Goal: Communication & Community: Participate in discussion

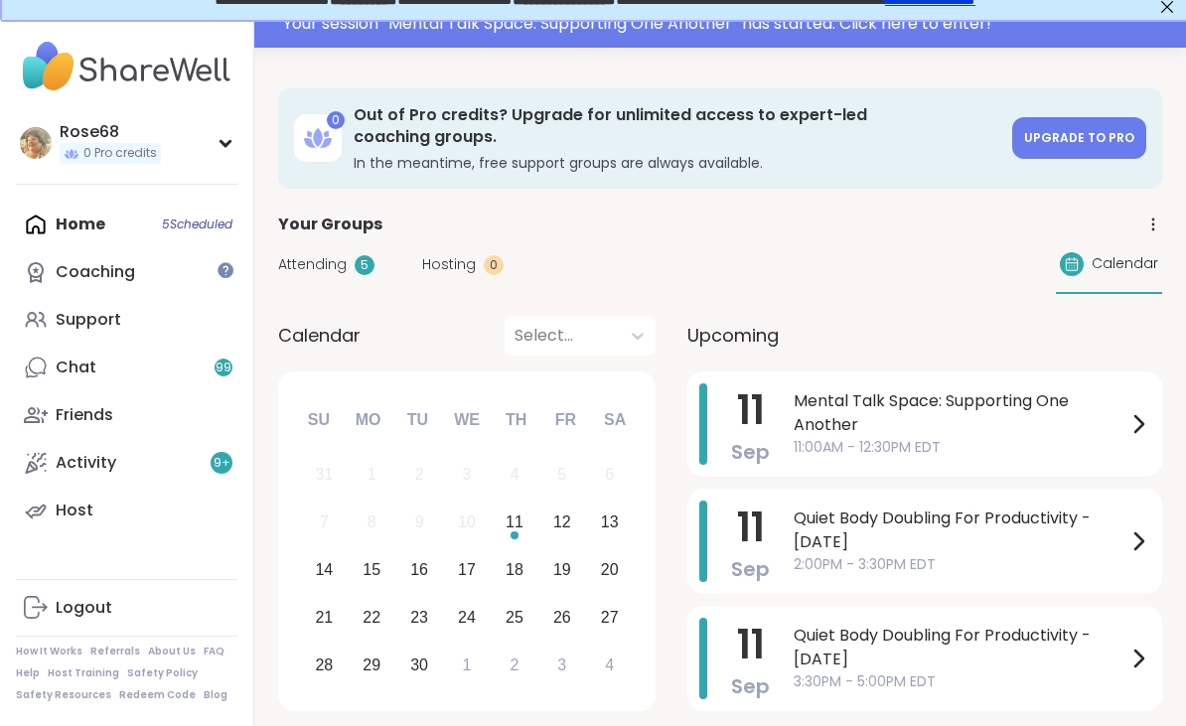
click at [870, 390] on span "Mental Talk Space: Supporting One Another" at bounding box center [959, 413] width 333 height 48
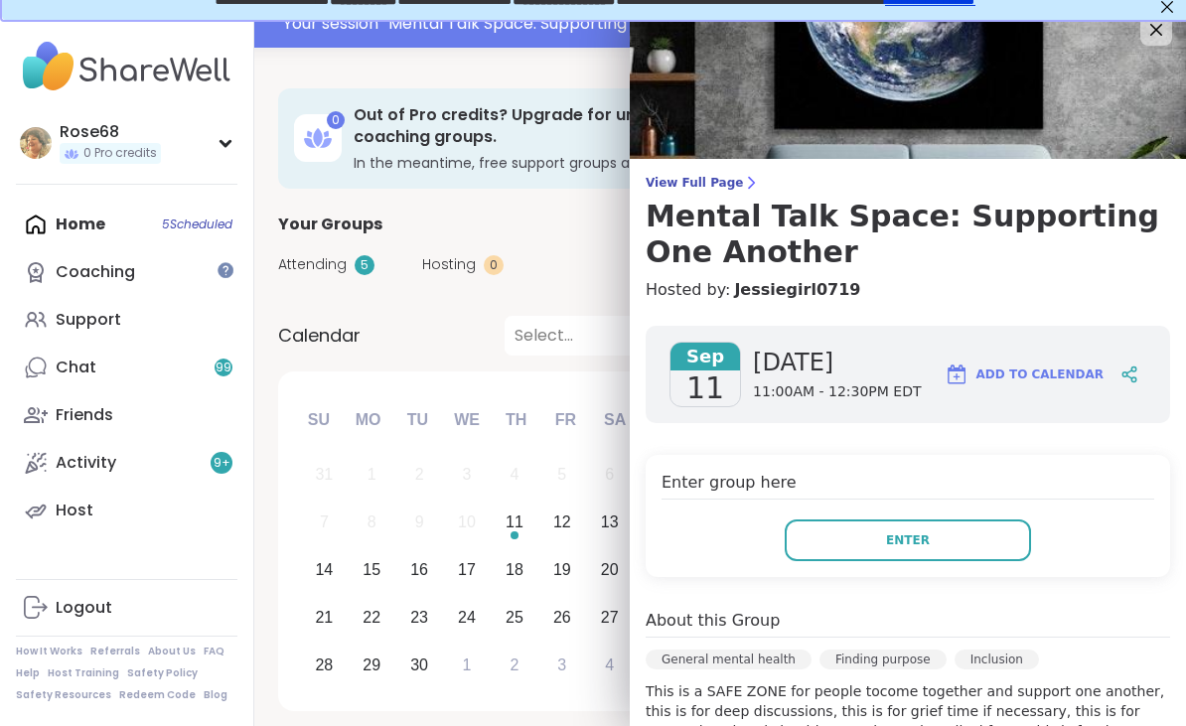
click at [917, 549] on button "Enter" at bounding box center [907, 540] width 246 height 42
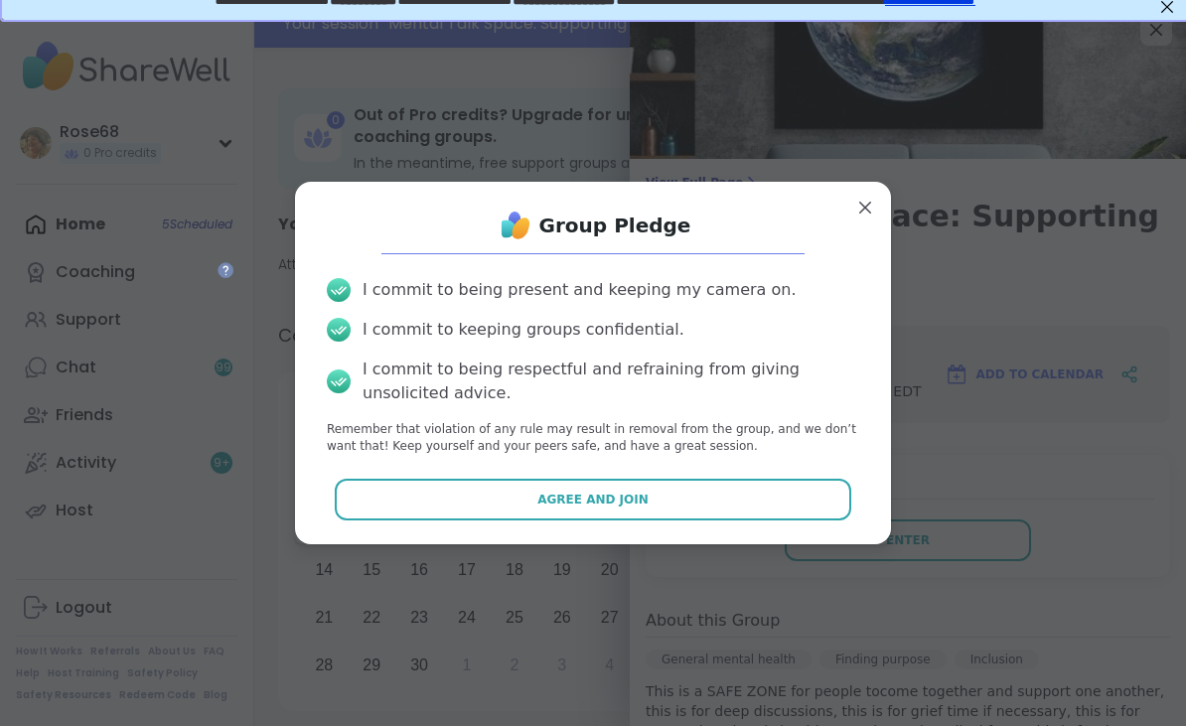
click at [558, 507] on button "Agree and Join" at bounding box center [593, 500] width 517 height 42
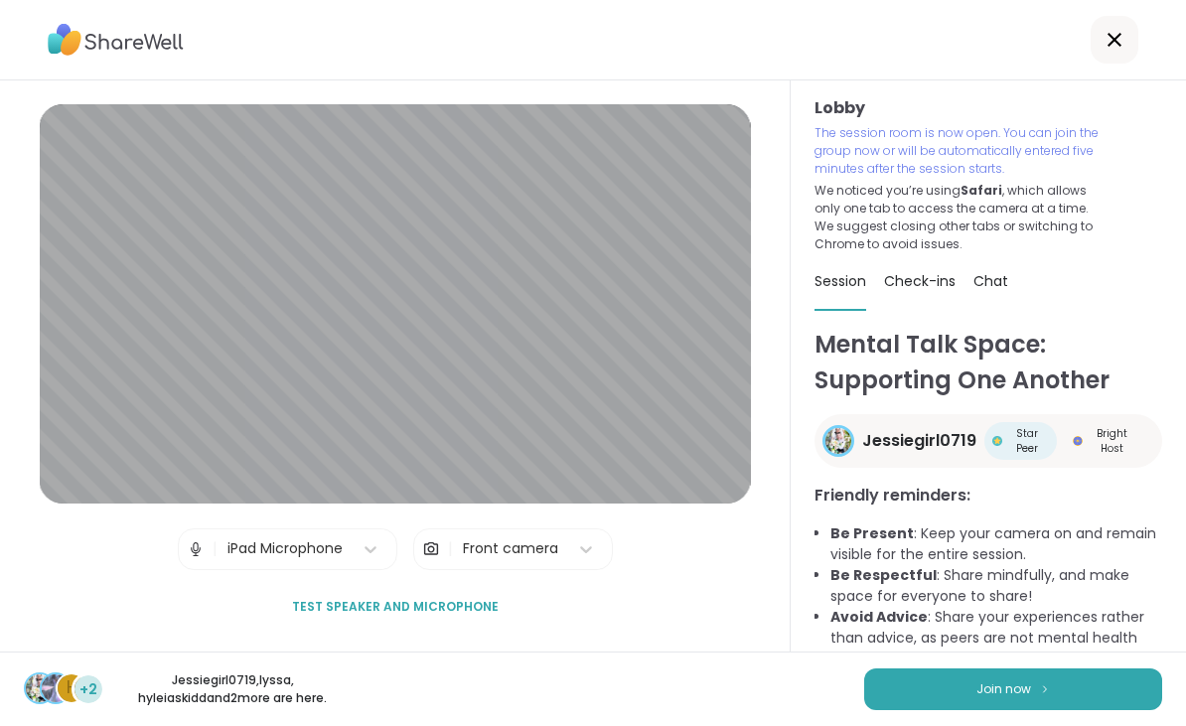
click at [979, 708] on button "Join now" at bounding box center [1013, 689] width 298 height 42
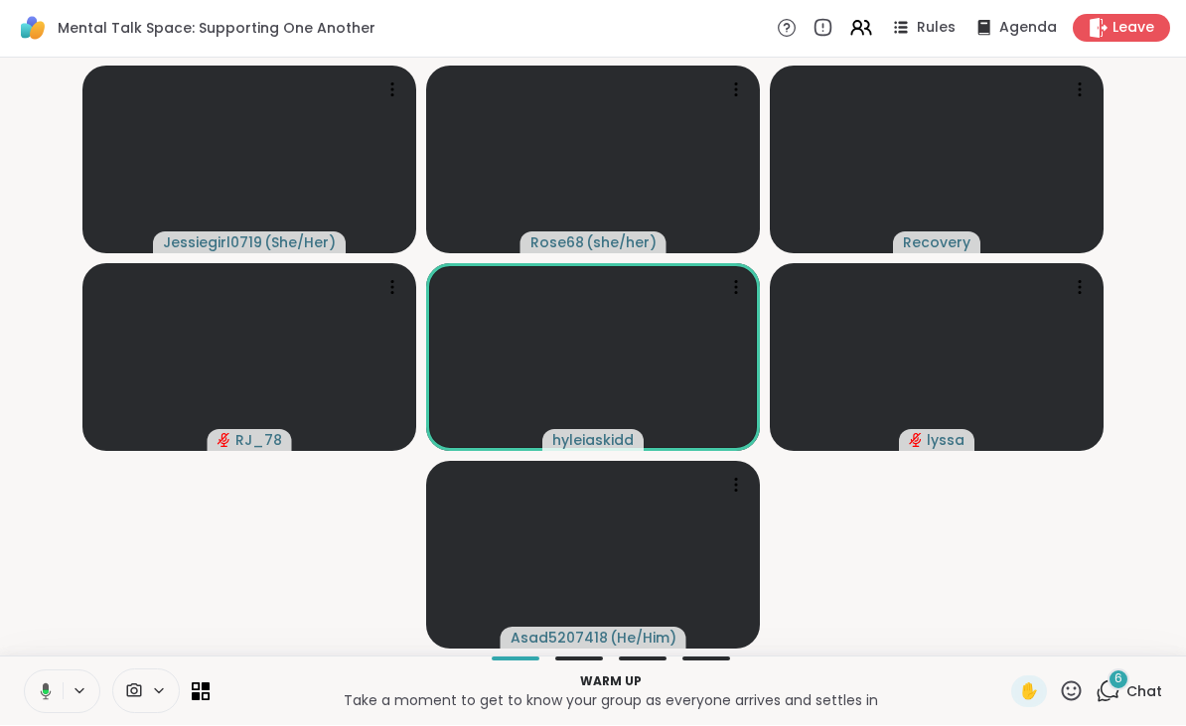
click at [33, 678] on button at bounding box center [42, 692] width 41 height 42
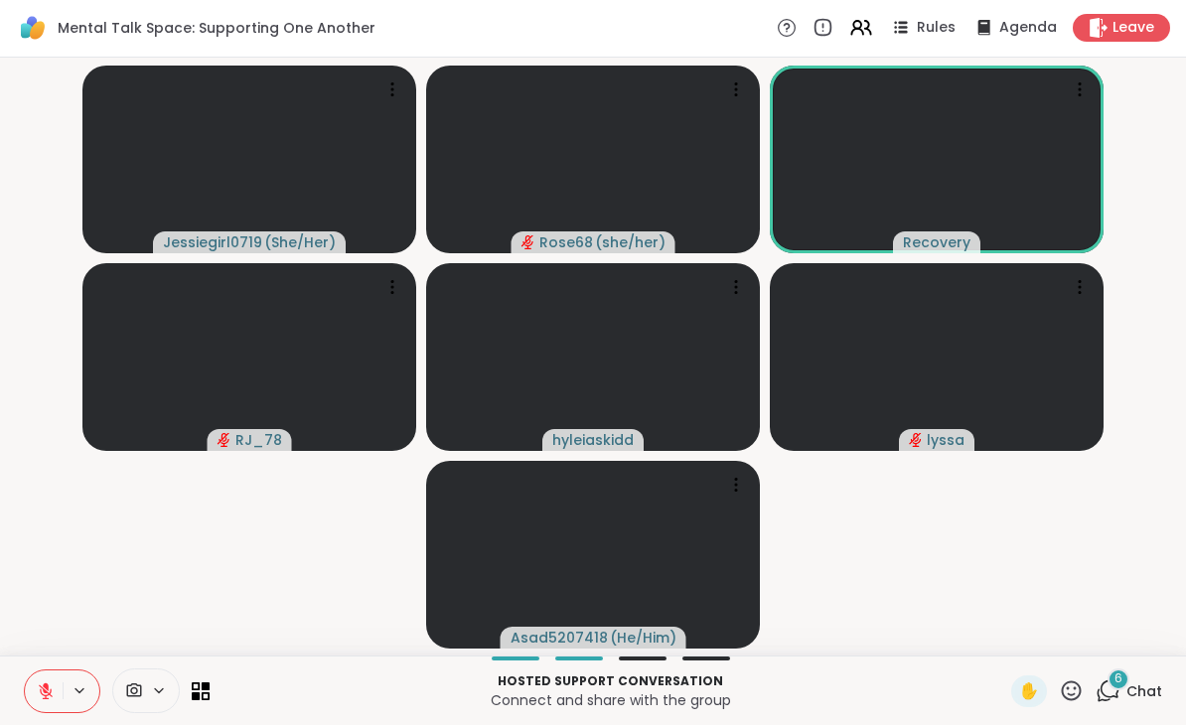
click at [34, 690] on button at bounding box center [44, 692] width 38 height 42
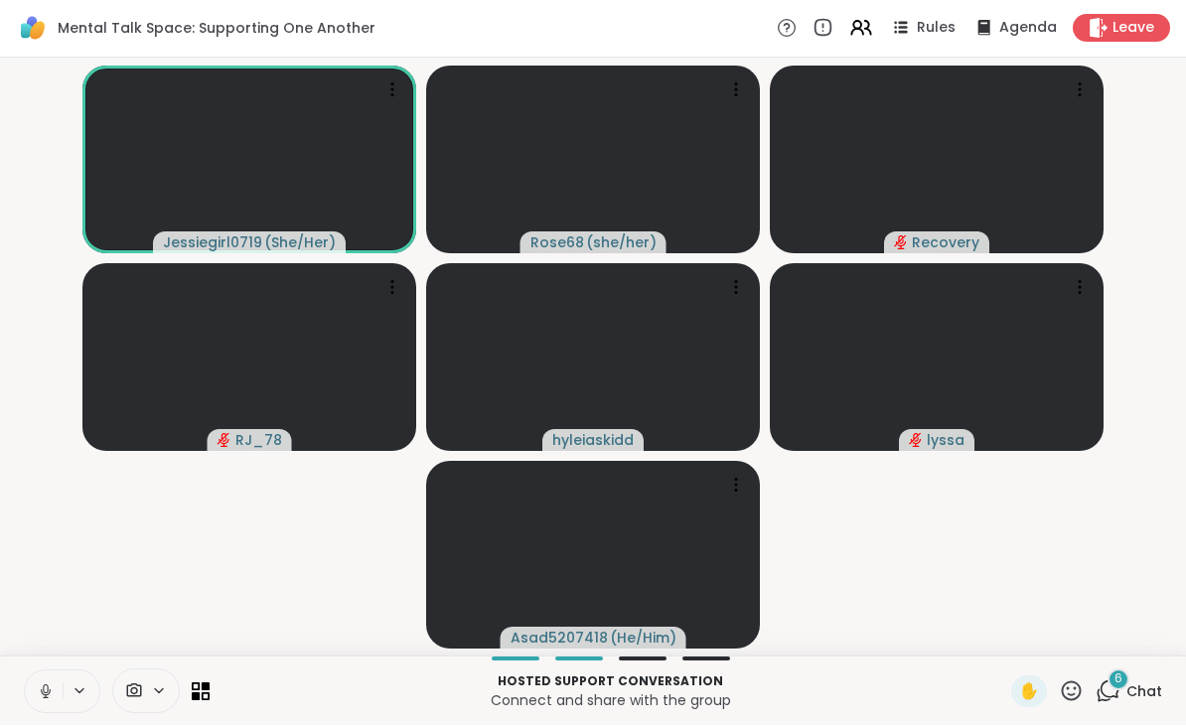
click at [1132, 684] on span "Chat" at bounding box center [1144, 692] width 36 height 20
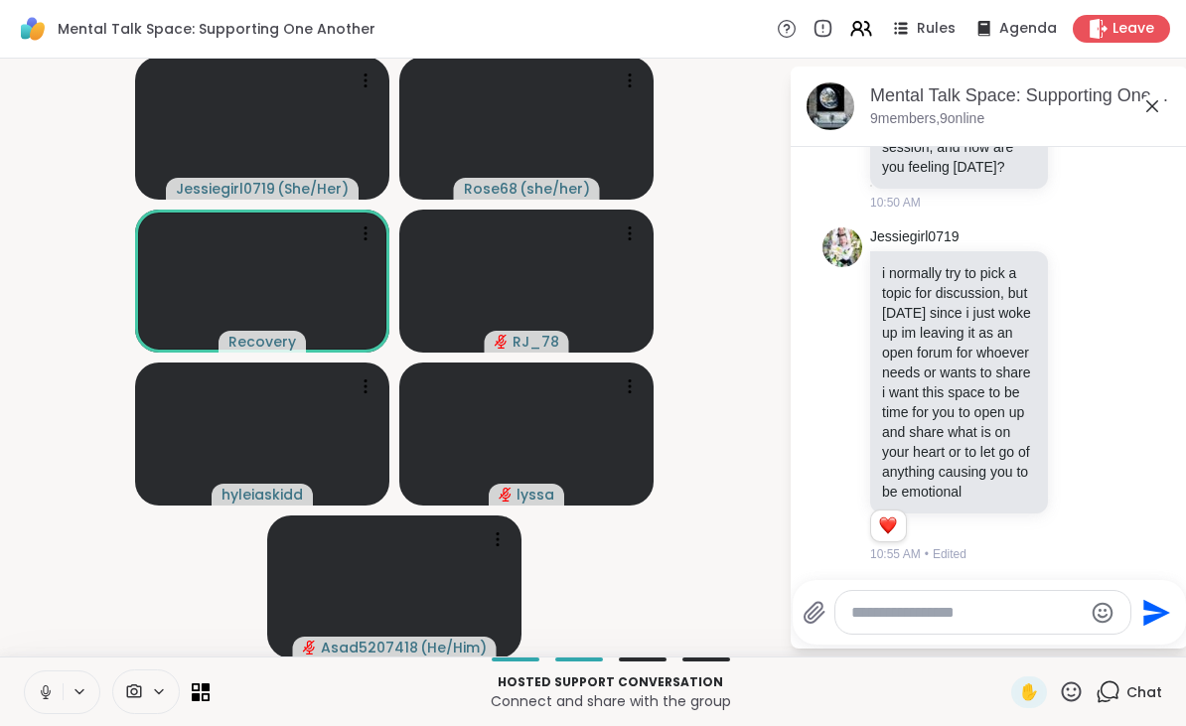
scroll to position [220, 0]
click at [1088, 390] on div at bounding box center [1082, 394] width 18 height 24
click at [929, 360] on span "Select Reaction: Heart" at bounding box center [924, 362] width 18 height 20
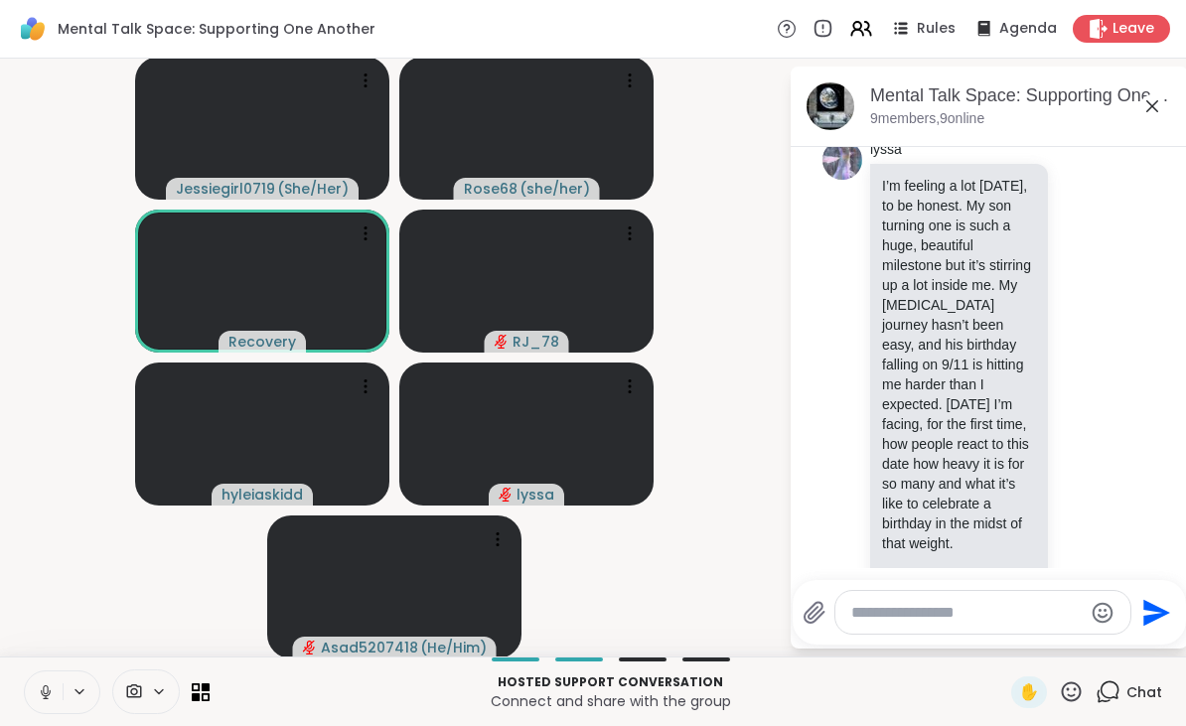
scroll to position [657, 0]
click at [1144, 110] on icon at bounding box center [1152, 106] width 24 height 24
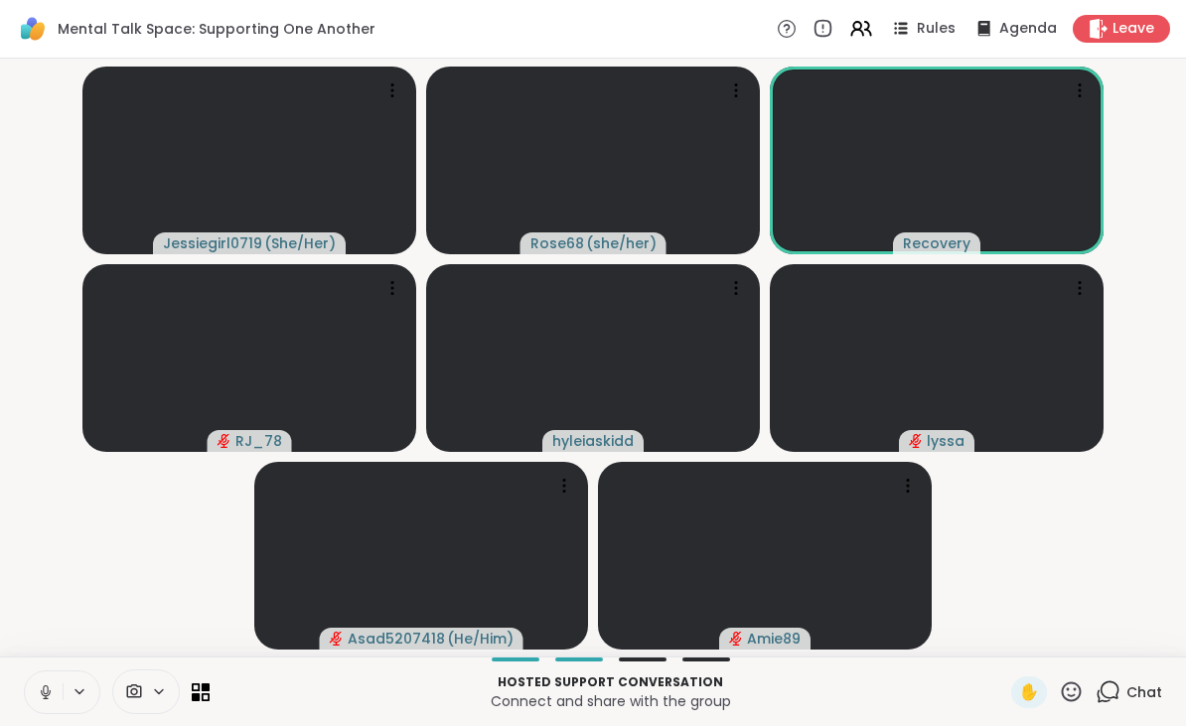
click at [1024, 687] on span "✋" at bounding box center [1029, 692] width 20 height 24
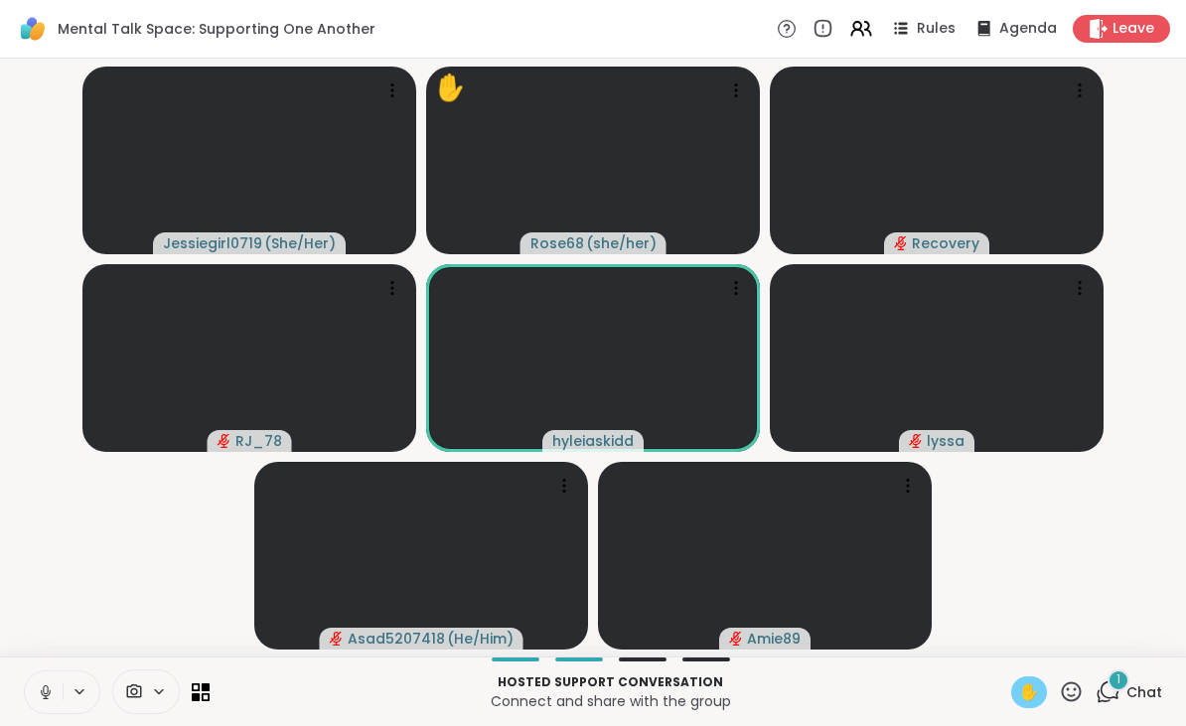
click at [1063, 688] on icon at bounding box center [1071, 691] width 20 height 20
click at [1006, 626] on div "❤️" at bounding box center [1013, 640] width 36 height 32
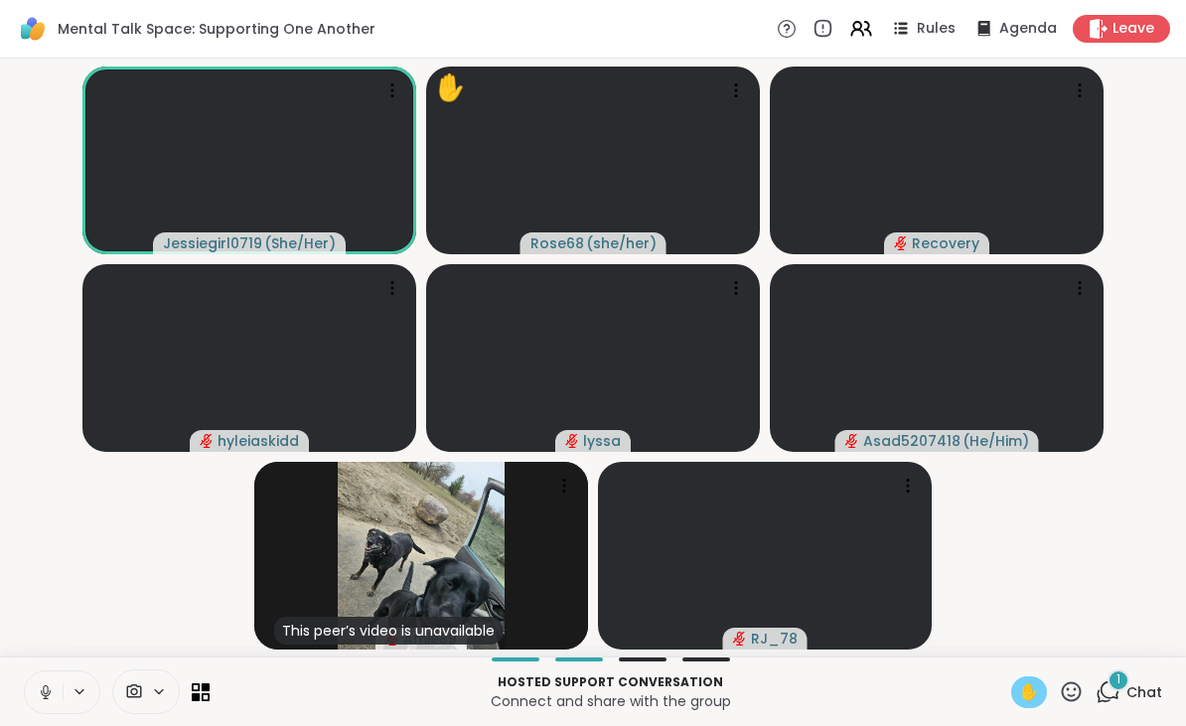
click at [1025, 678] on div "✋" at bounding box center [1029, 692] width 36 height 32
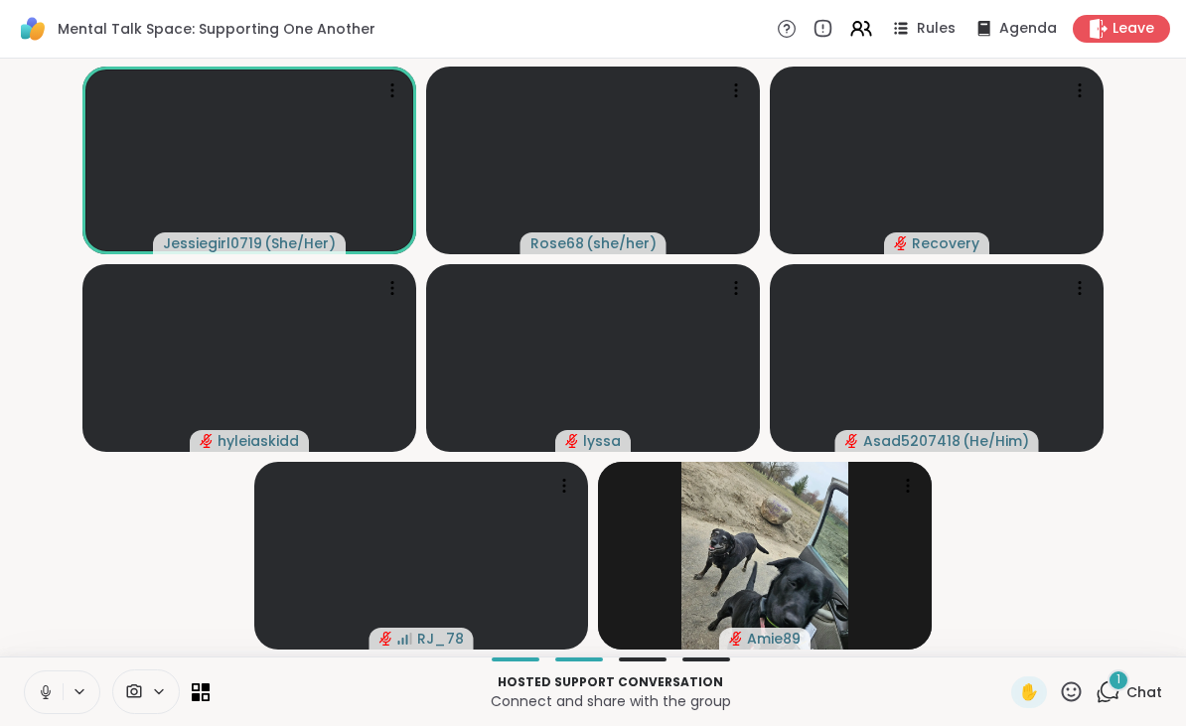
click at [31, 685] on button at bounding box center [44, 692] width 38 height 42
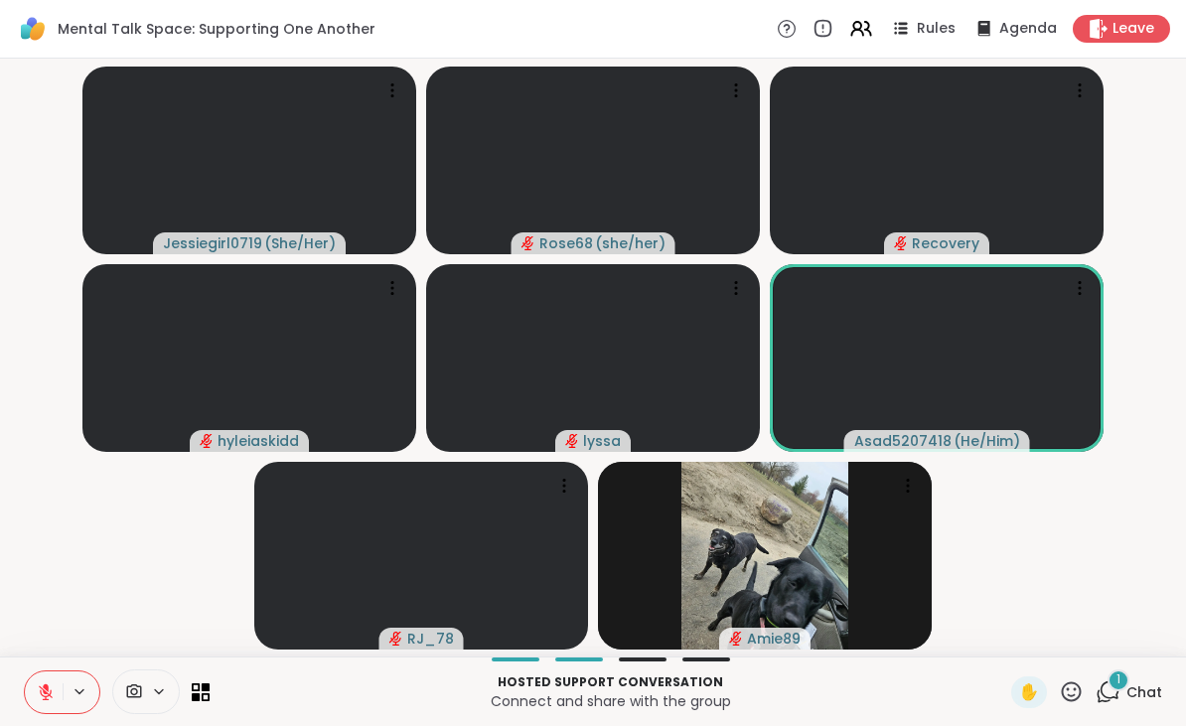
click at [1070, 685] on icon at bounding box center [1070, 691] width 25 height 25
click at [1095, 626] on div "🌟" at bounding box center [1100, 640] width 36 height 32
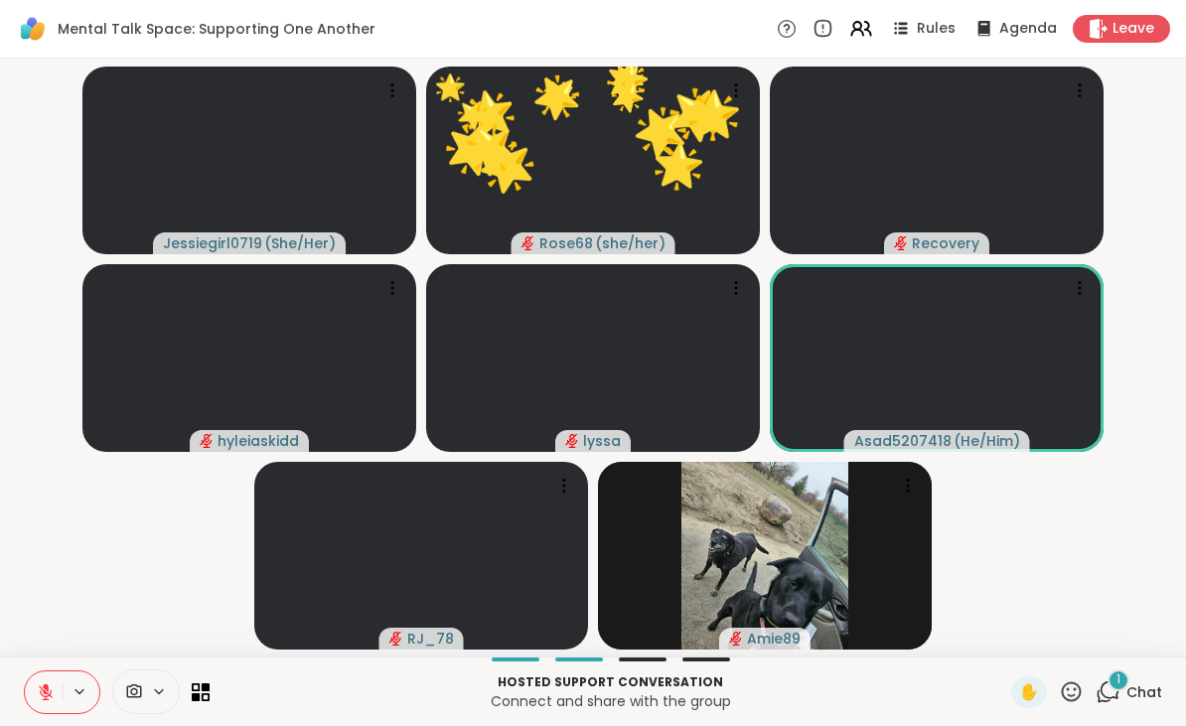
click at [1067, 685] on icon at bounding box center [1071, 691] width 20 height 20
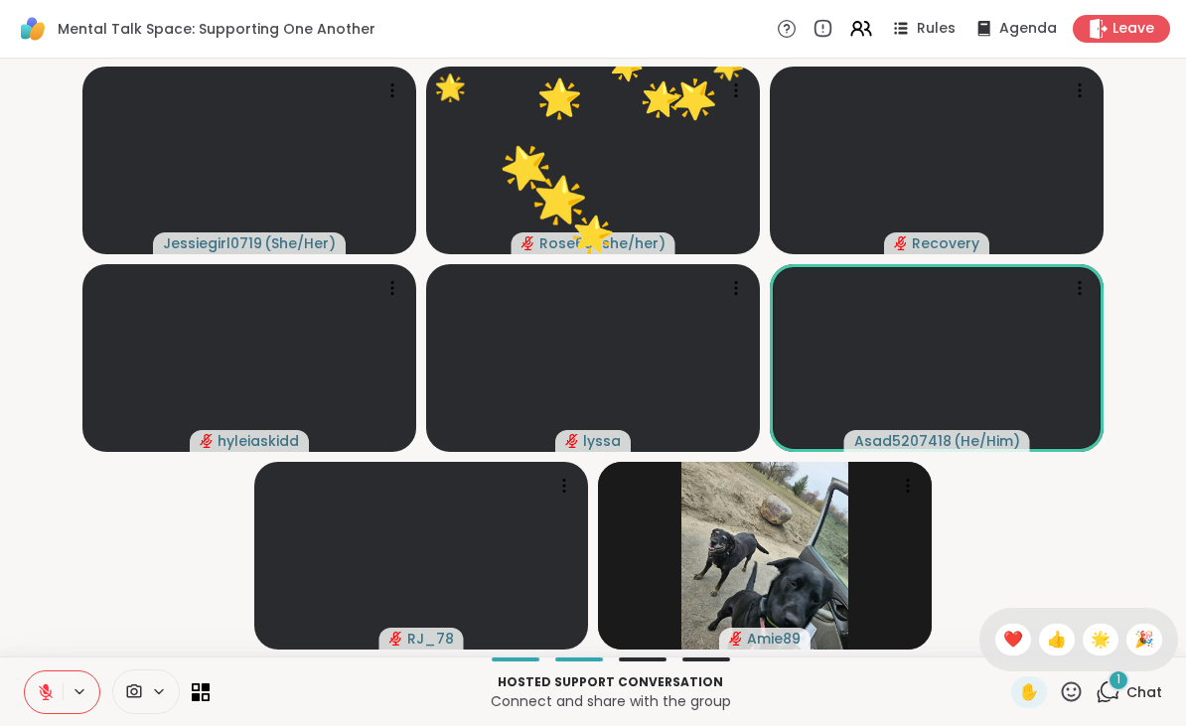
click at [1015, 632] on span "❤️" at bounding box center [1013, 640] width 20 height 24
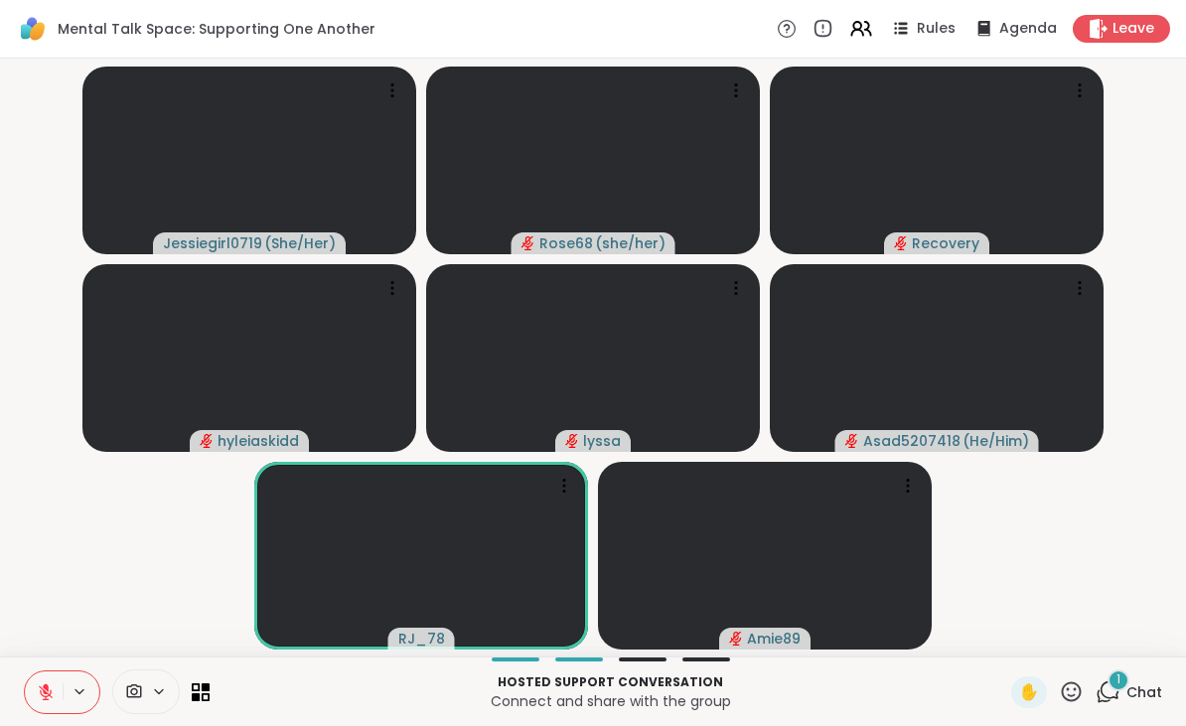
click at [1070, 686] on icon at bounding box center [1070, 691] width 25 height 25
click at [1147, 628] on span "🎉" at bounding box center [1144, 640] width 20 height 24
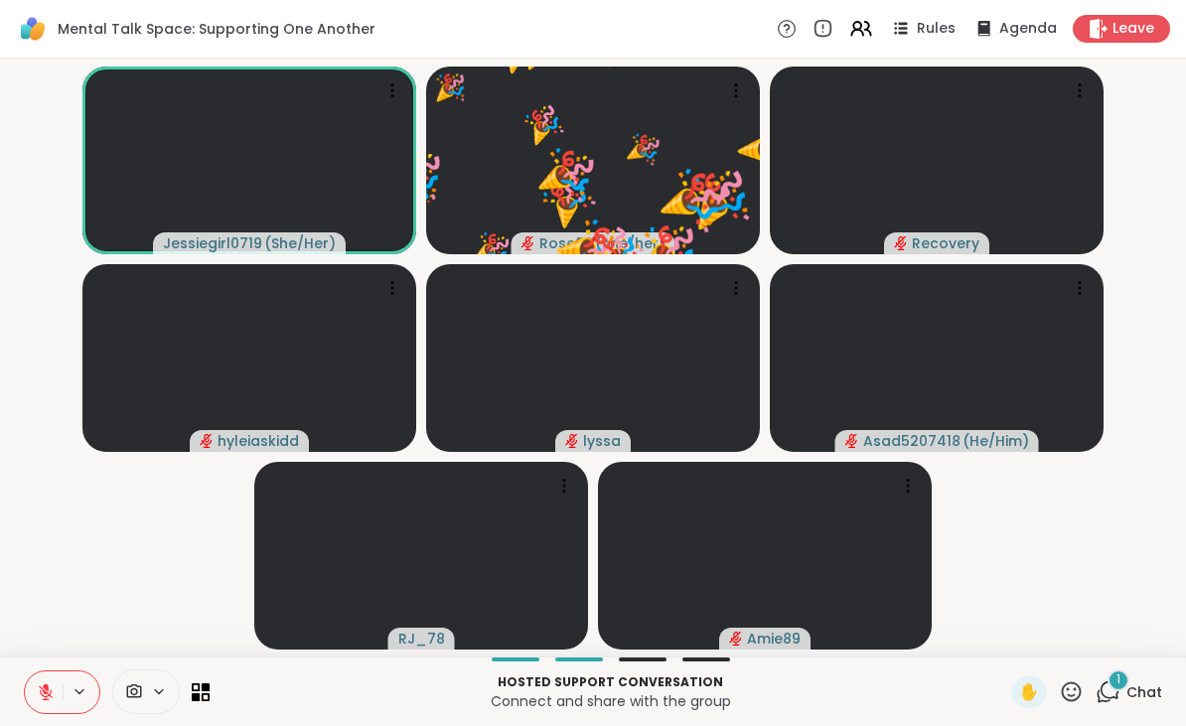
click at [1069, 688] on icon at bounding box center [1071, 691] width 20 height 20
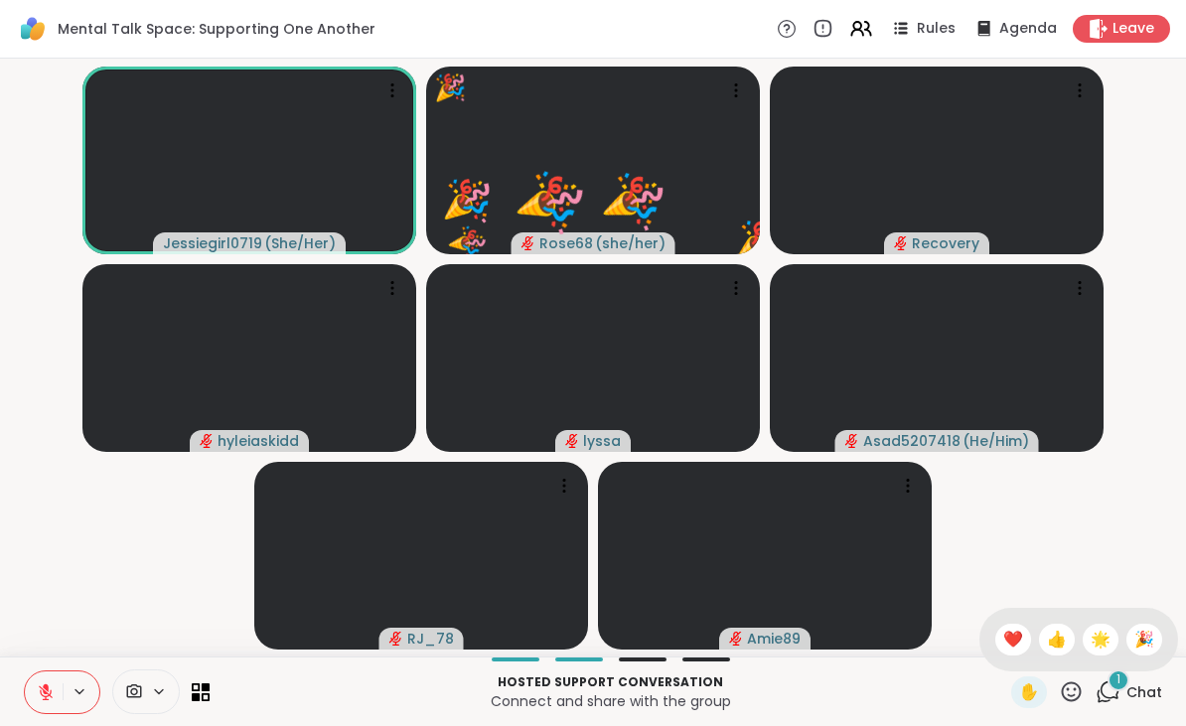
click at [995, 634] on div "❤️" at bounding box center [1013, 640] width 36 height 32
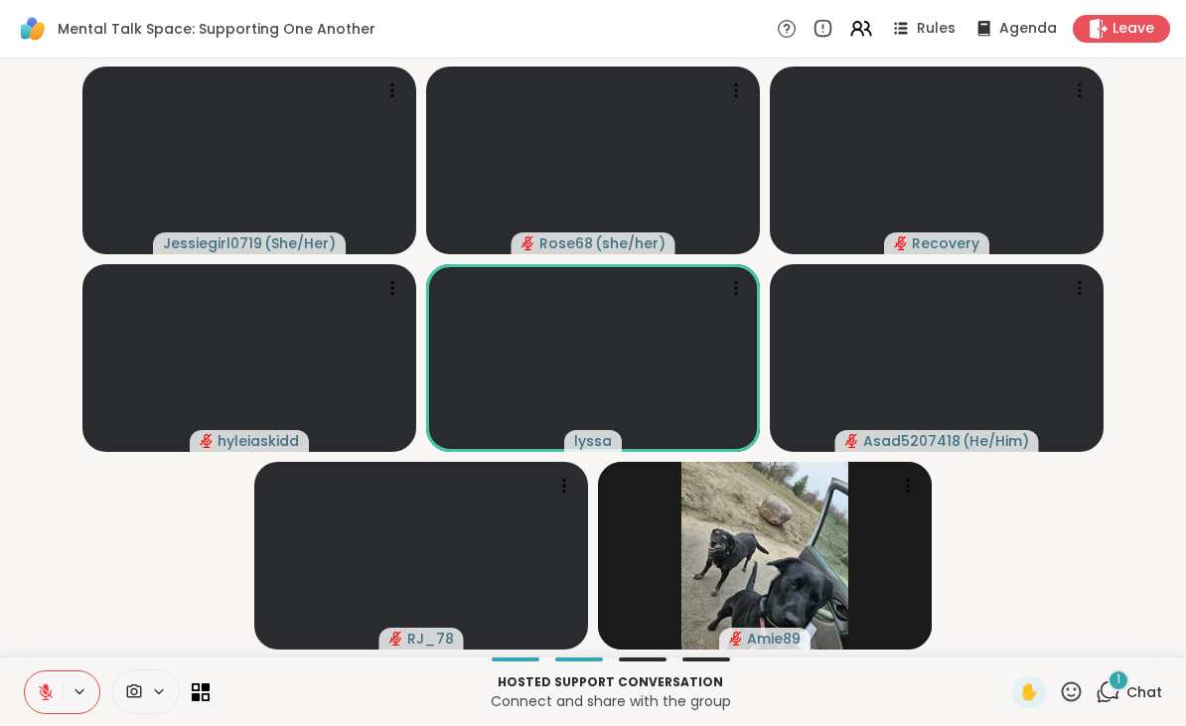
click at [1073, 686] on icon at bounding box center [1070, 691] width 25 height 25
click at [982, 624] on div "✋ ❤️ 👍 🌟 🎉" at bounding box center [1078, 640] width 199 height 64
click at [1079, 694] on icon at bounding box center [1070, 691] width 25 height 25
click at [1021, 626] on div "❤️" at bounding box center [1013, 640] width 36 height 32
